Goal: Check status: Check status

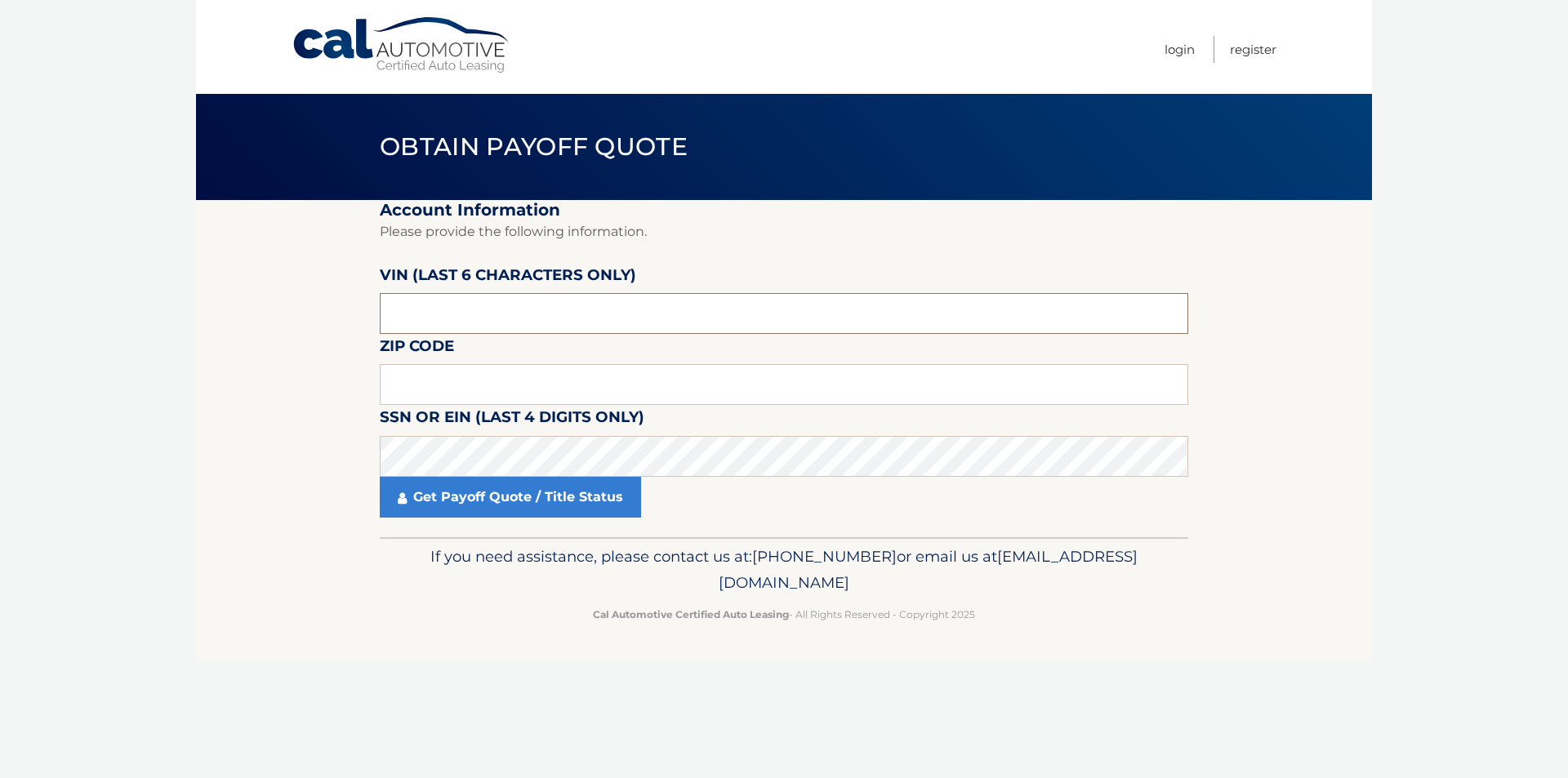
click at [876, 321] on input "text" at bounding box center [783, 313] width 808 height 41
paste input "459367"
type input "459367"
click at [648, 374] on input "text" at bounding box center [783, 384] width 808 height 41
paste input "17404"
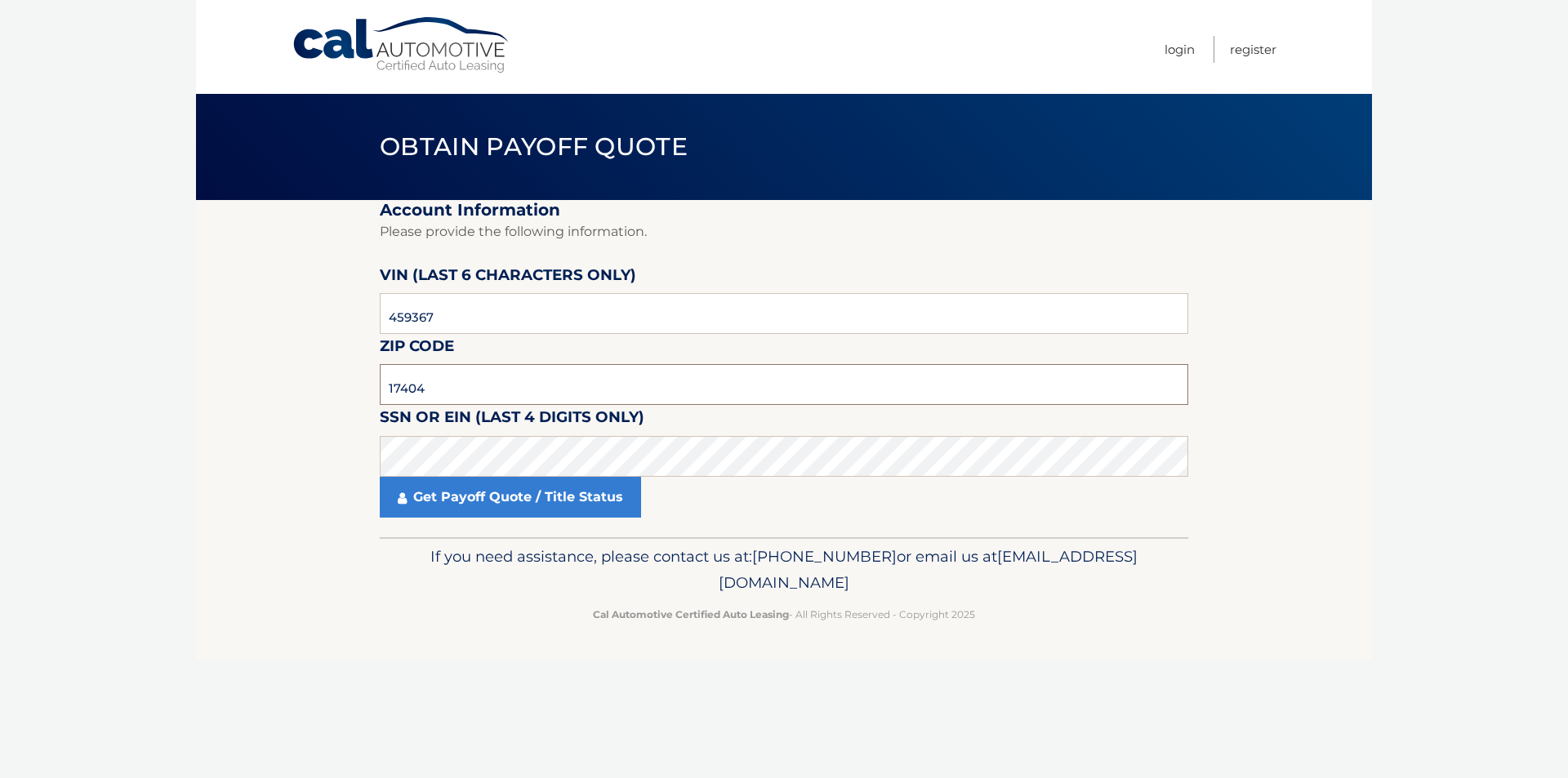
type input "17404"
click at [549, 590] on p "If you need assistance, please contact us at: [PHONE_NUMBER] or email us at [EM…" at bounding box center [784, 570] width 787 height 52
click at [468, 491] on link "Get Payoff Quote / Title Status" at bounding box center [510, 497] width 261 height 41
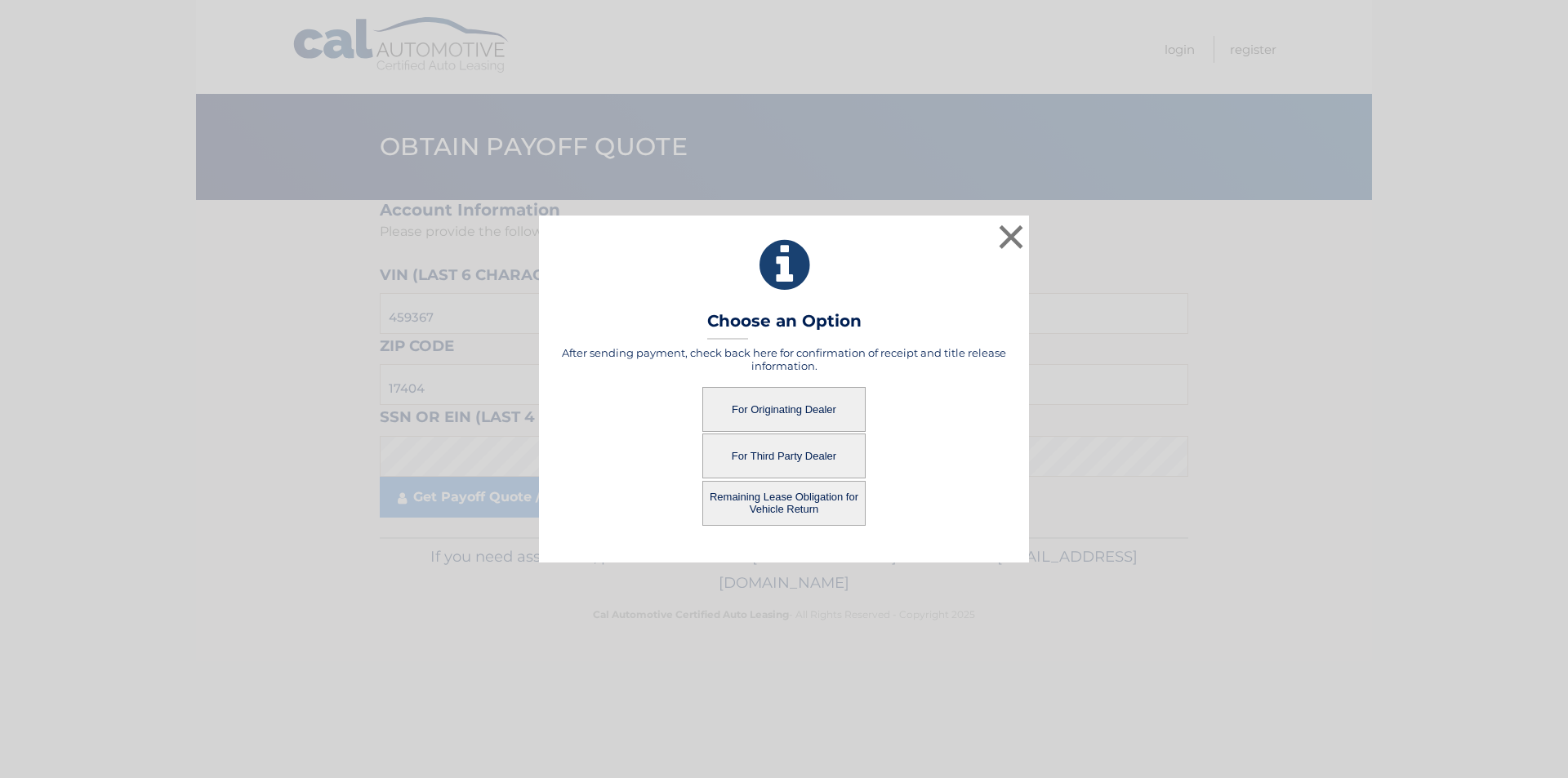
click at [721, 413] on button "For Originating Dealer" at bounding box center [784, 410] width 163 height 45
click at [776, 419] on button "For Originating Dealer" at bounding box center [784, 410] width 163 height 45
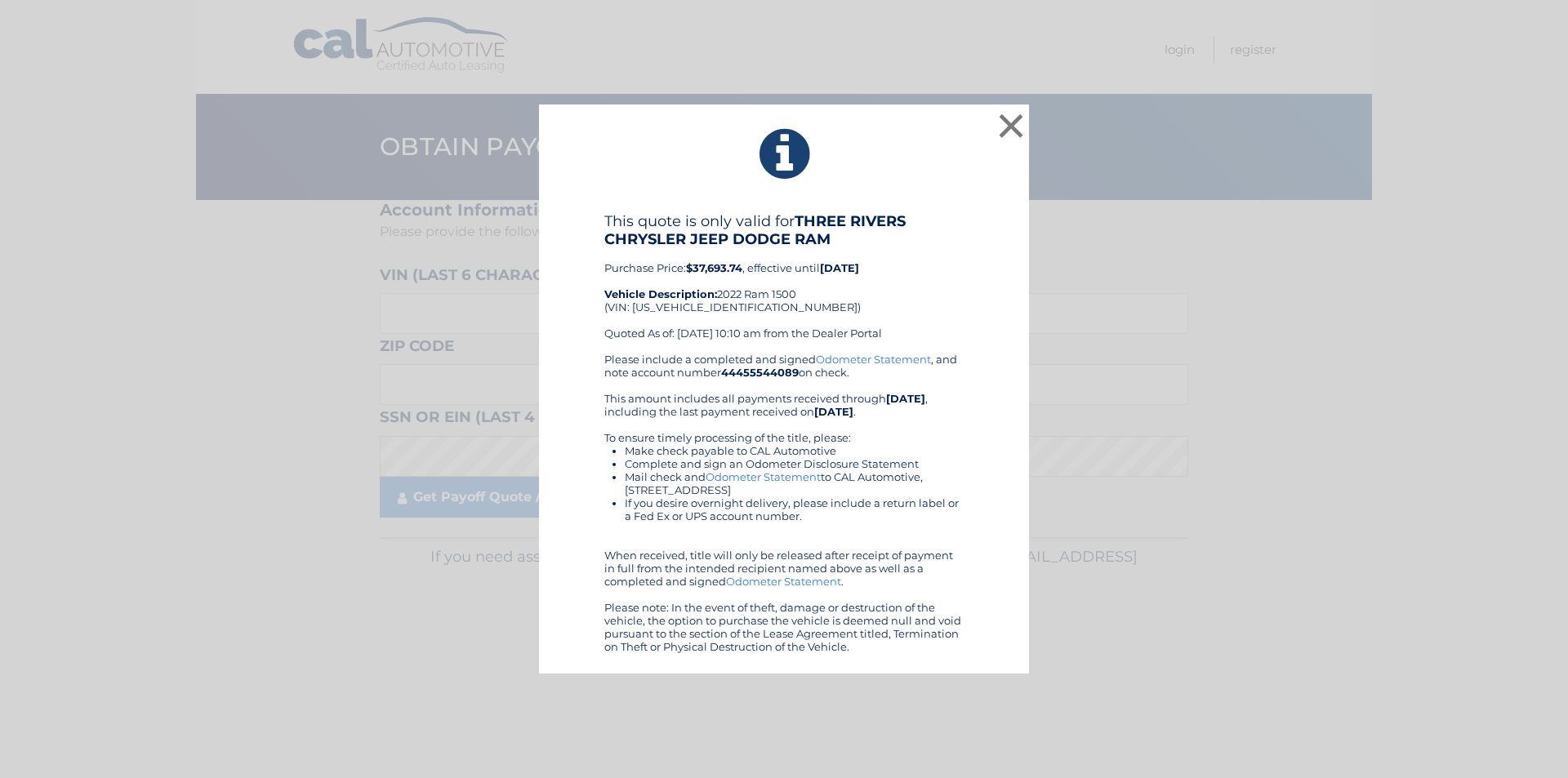
click at [1169, 643] on div "× This quote is only valid for THREE RIVERS CHRYSLER JEEP DODGE RAM Purchase Pr…" at bounding box center [784, 389] width 1555 height 570
